Goal: Information Seeking & Learning: Learn about a topic

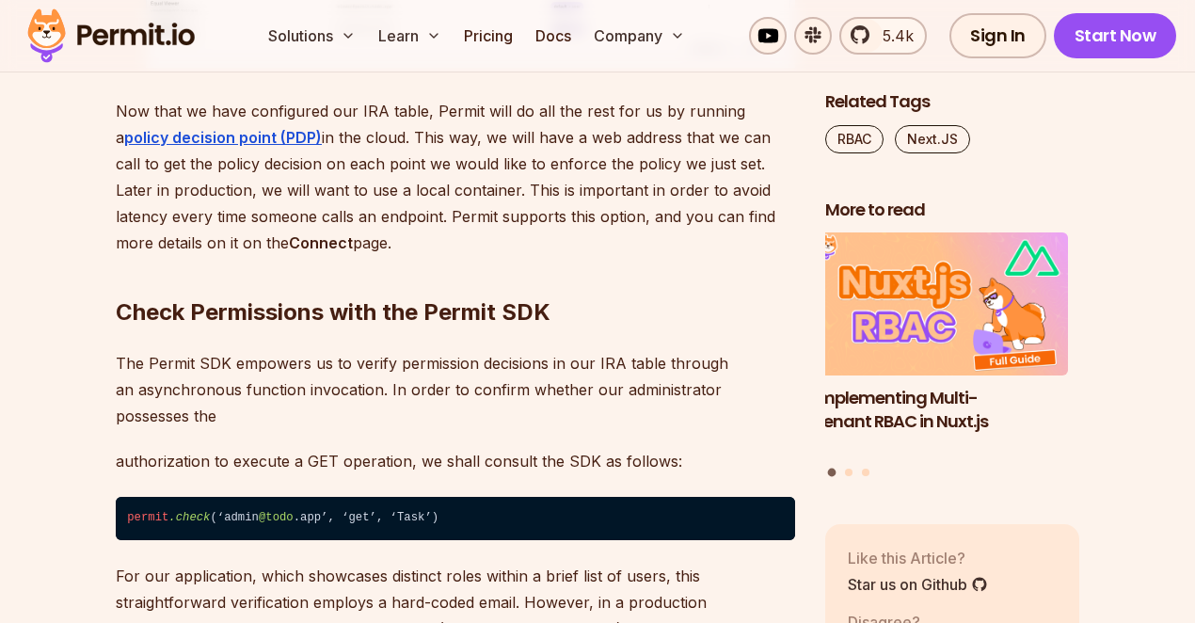
scroll to position [7924, 0]
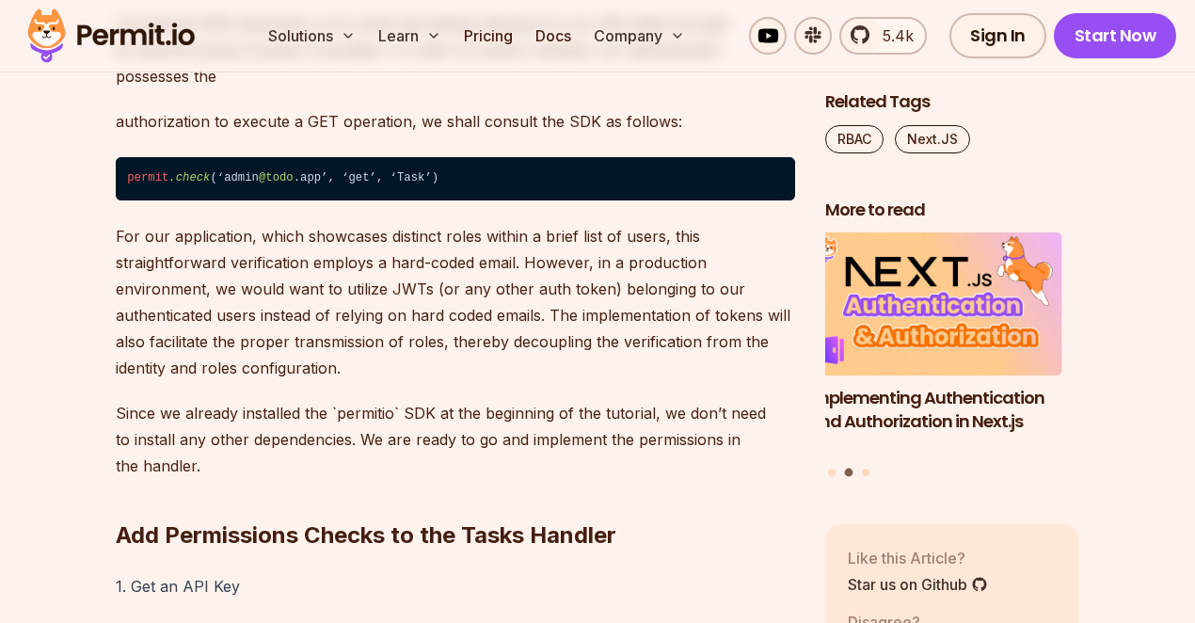
drag, startPoint x: 203, startPoint y: 264, endPoint x: 287, endPoint y: 270, distance: 83.9
drag, startPoint x: 308, startPoint y: 262, endPoint x: 253, endPoint y: 355, distance: 108.0
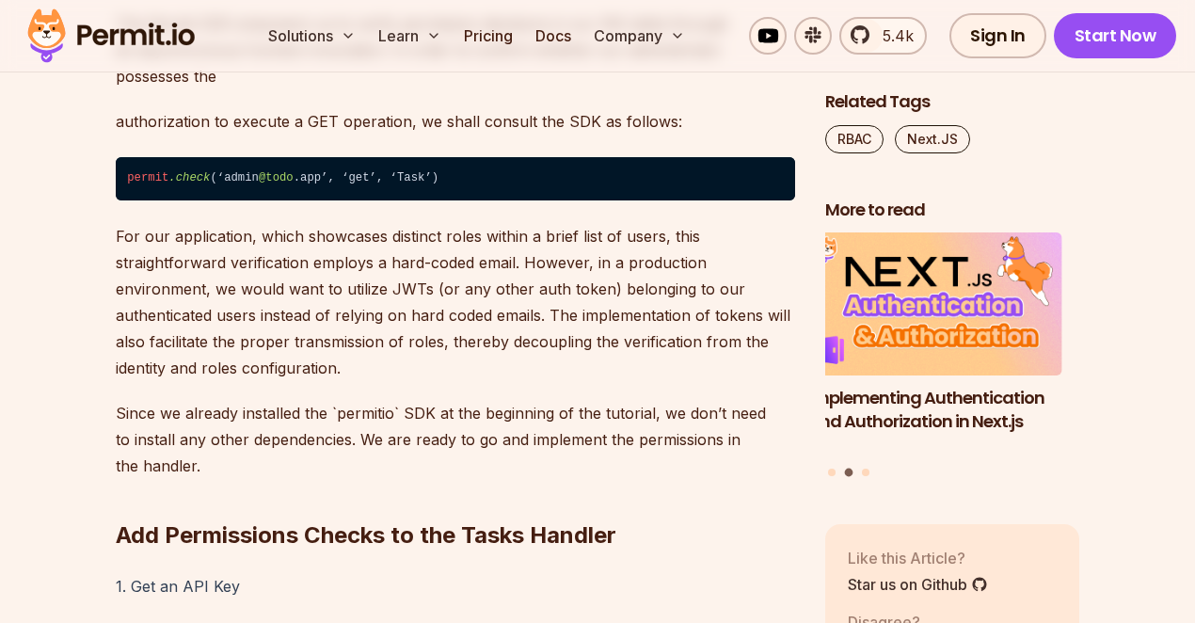
drag, startPoint x: 161, startPoint y: 274, endPoint x: 256, endPoint y: 259, distance: 96.2
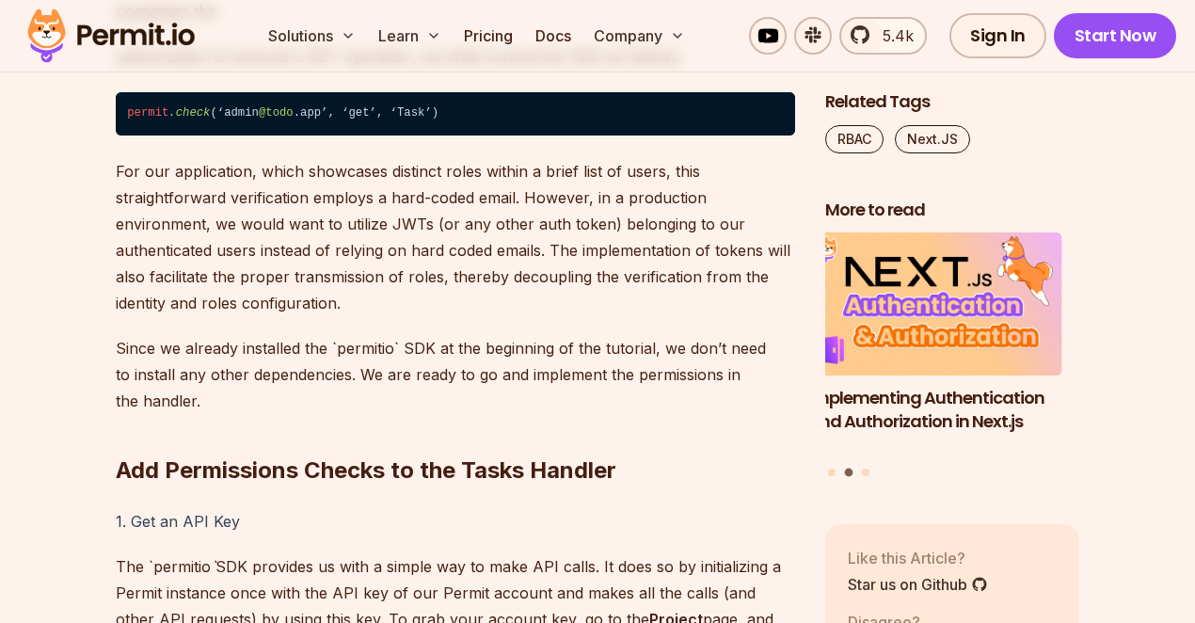
scroll to position [7982, 0]
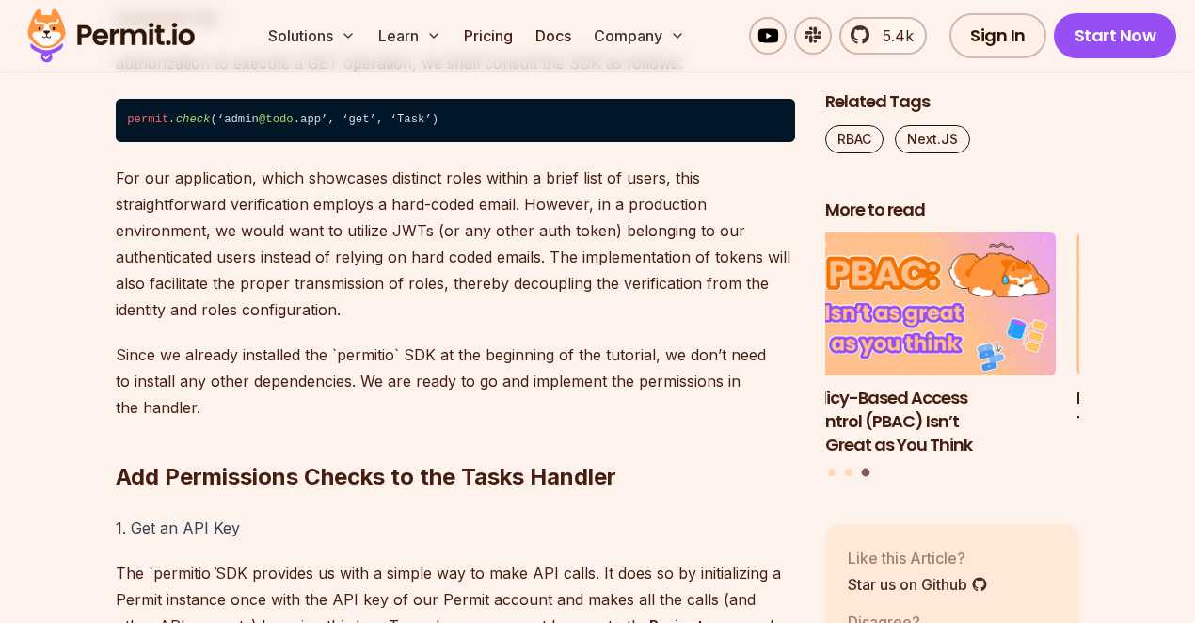
drag, startPoint x: 302, startPoint y: 417, endPoint x: 93, endPoint y: 338, distance: 223.4
